Goal: Task Accomplishment & Management: Use online tool/utility

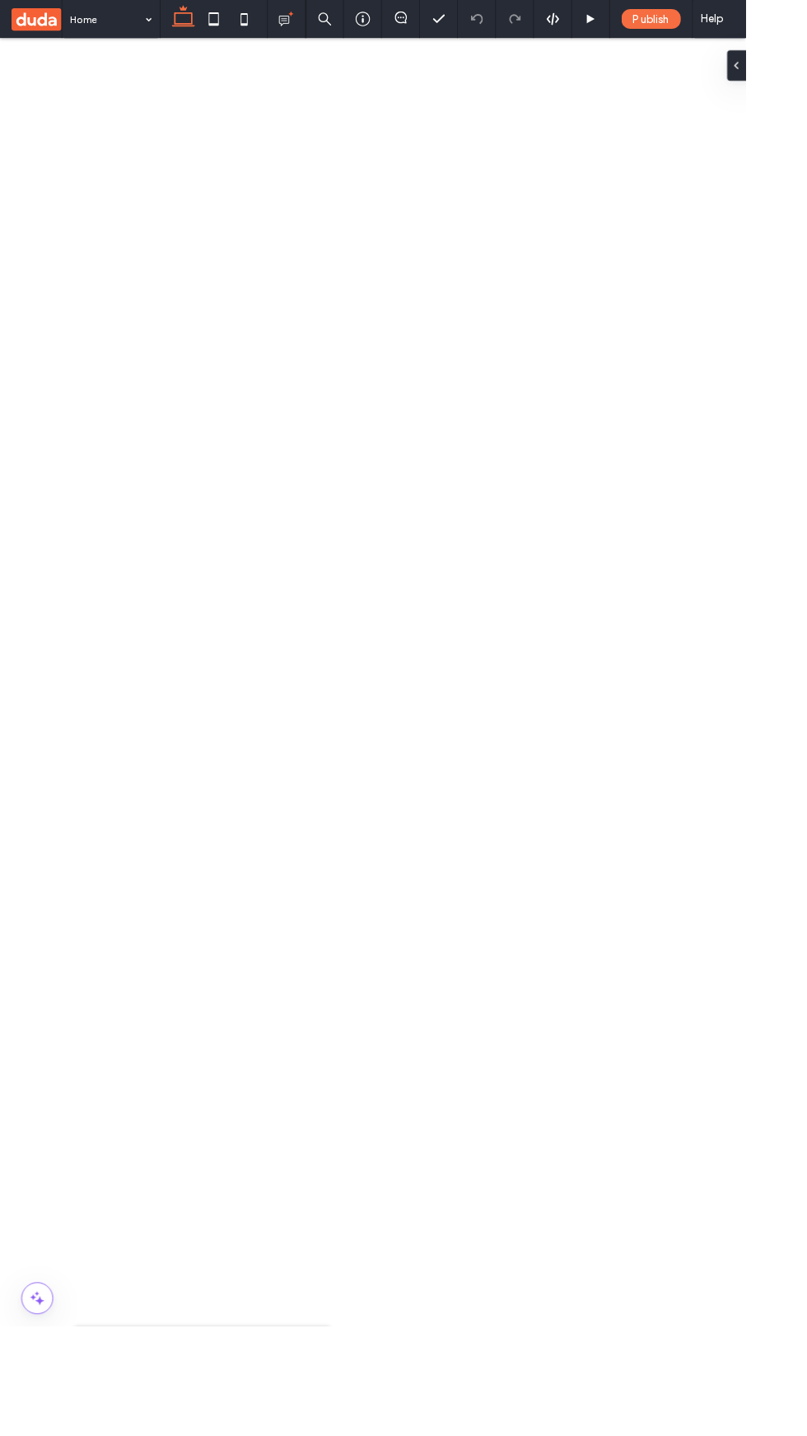
click at [232, 21] on icon at bounding box center [231, 20] width 33 height 33
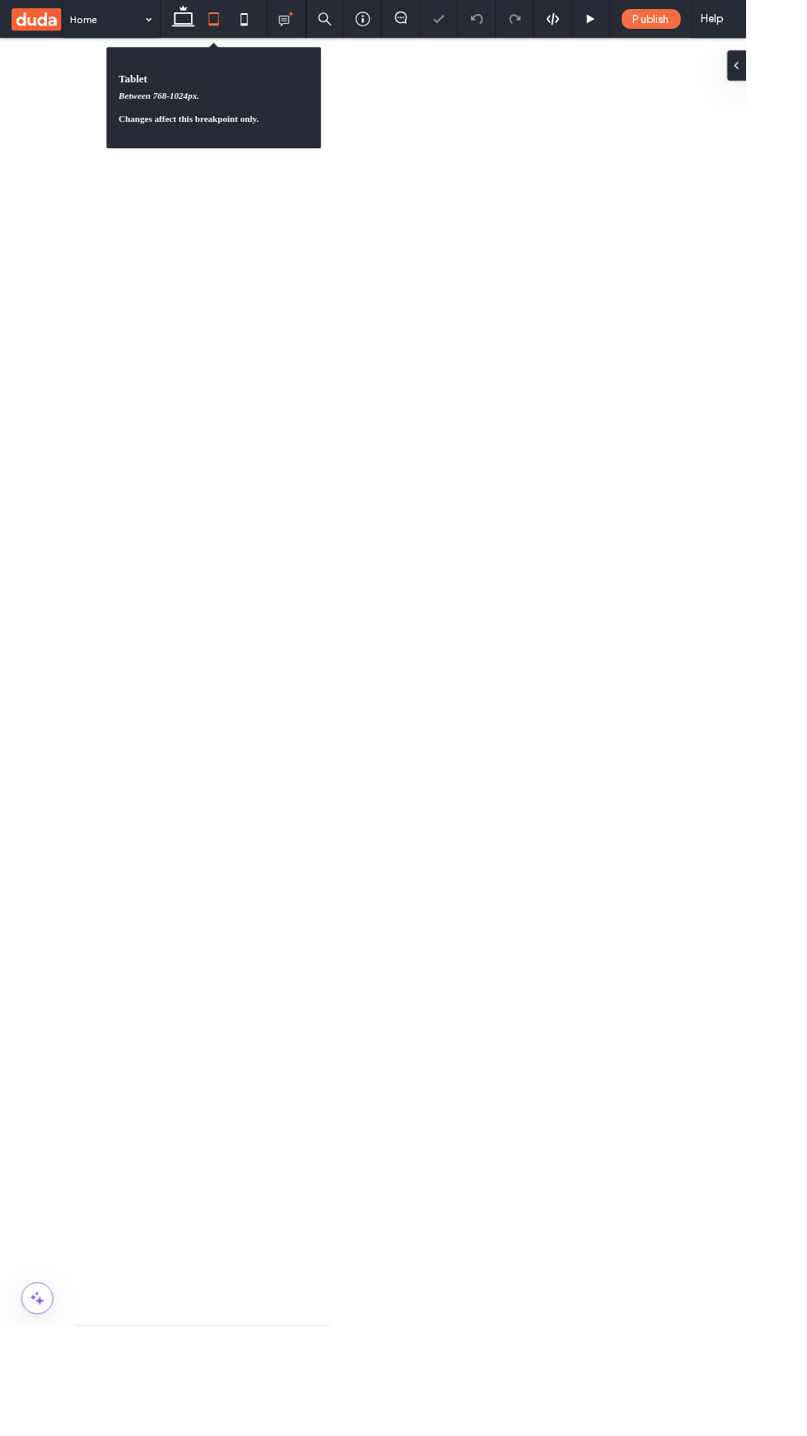
click at [198, 26] on icon at bounding box center [198, 20] width 33 height 33
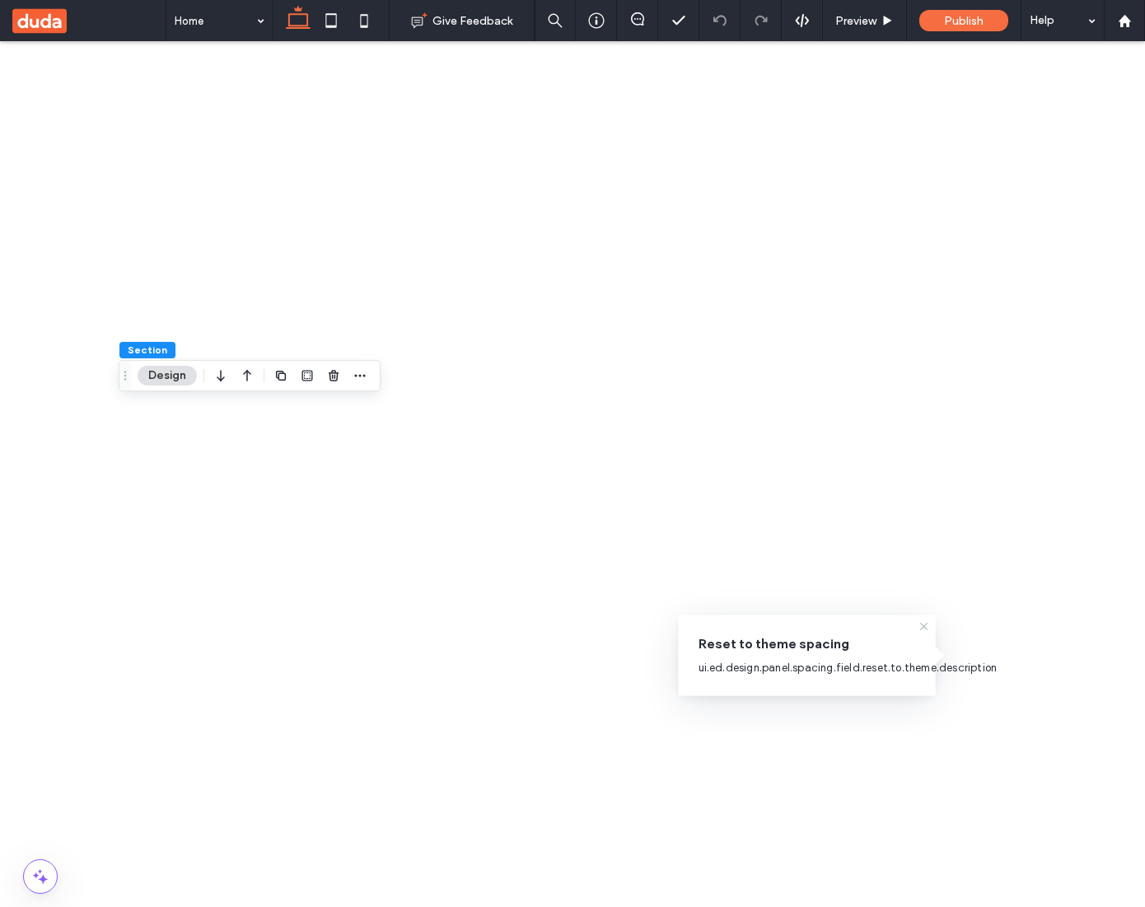
click at [924, 626] on use at bounding box center [923, 626] width 7 height 7
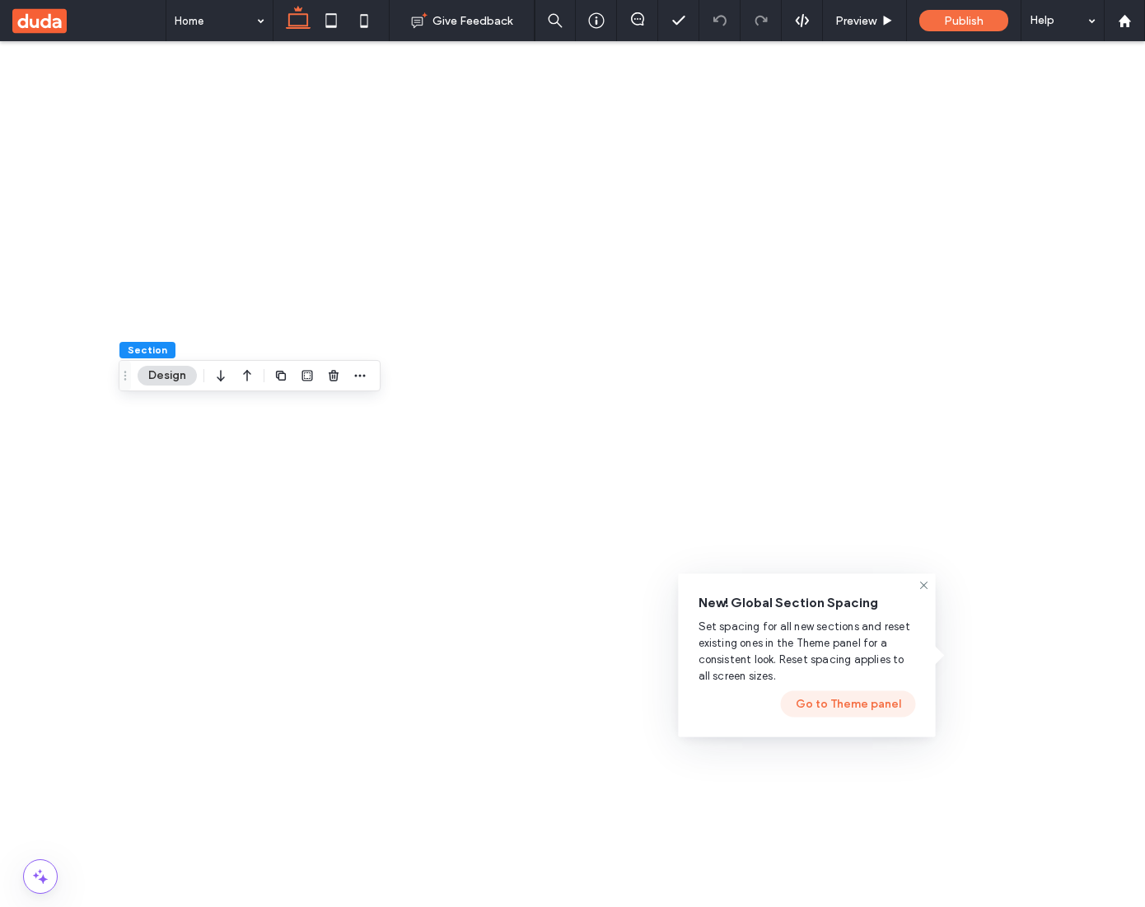
click at [828, 699] on button "Go to Theme panel" at bounding box center [848, 704] width 135 height 26
